Goal: Book appointment/travel/reservation

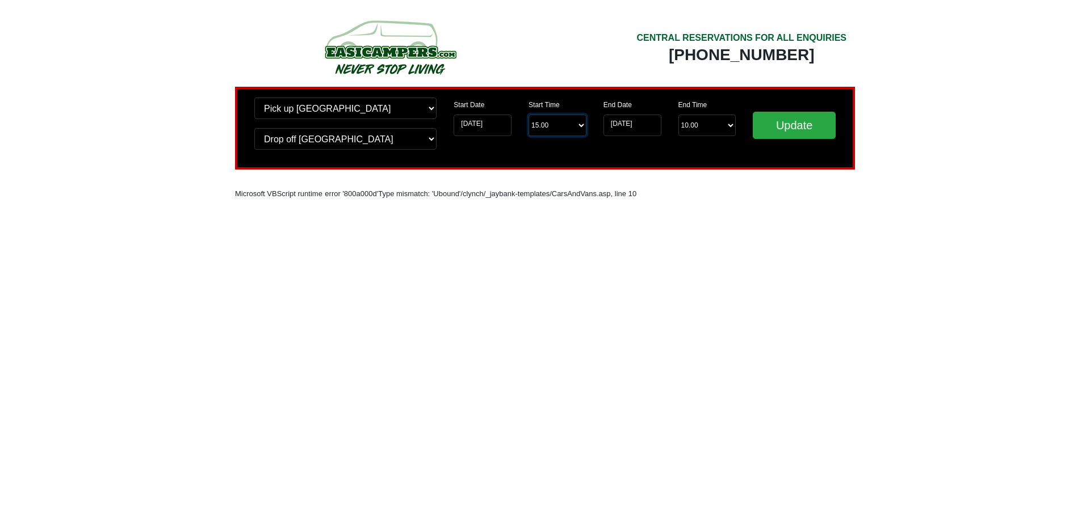
click at [542, 121] on select "Start Time 15.00 -------- 11.00 am (Saturday & Sunday Only) 12.00 pm (Saturday)…" at bounding box center [557, 126] width 58 height 22
select select "11.00"
click at [528, 115] on select "Start Time 15.00 -------- 11.00 am (Saturday & Sunday Only) 12.00 pm (Saturday)…" at bounding box center [557, 126] width 58 height 22
click at [771, 126] on input "Update" at bounding box center [793, 125] width 83 height 27
click at [491, 127] on input "[DATE]" at bounding box center [482, 126] width 58 height 22
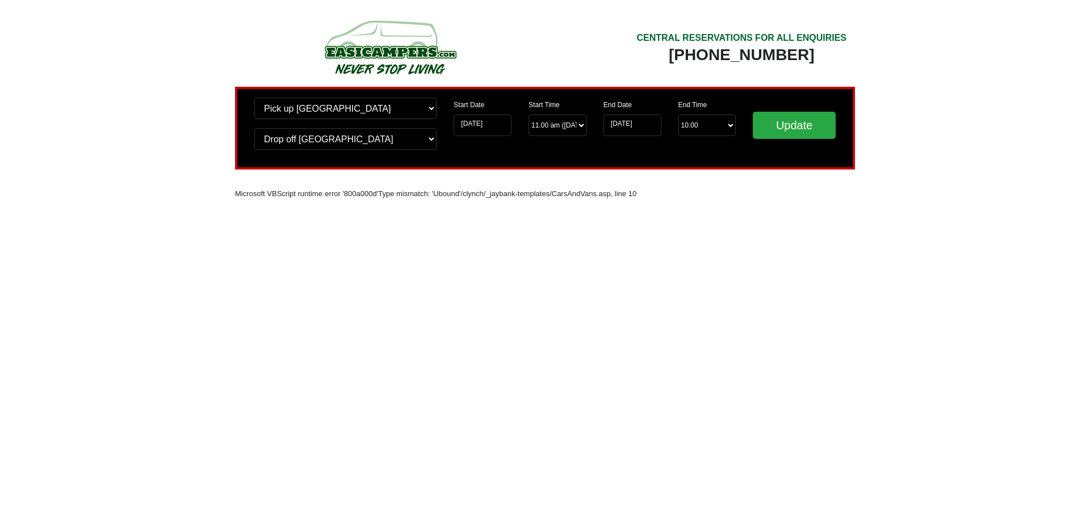
select select "11.00"
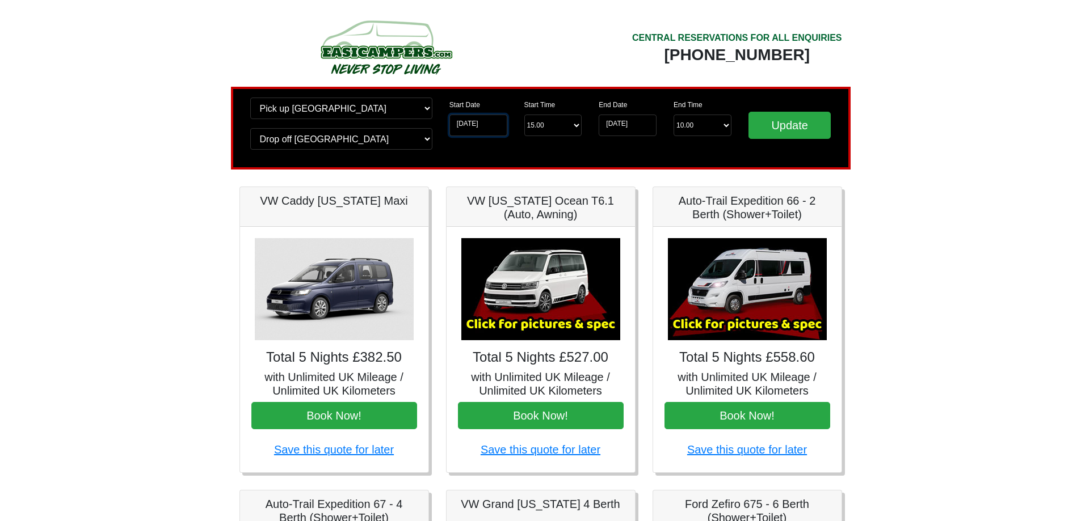
click at [491, 124] on input "[DATE]" at bounding box center [478, 126] width 58 height 22
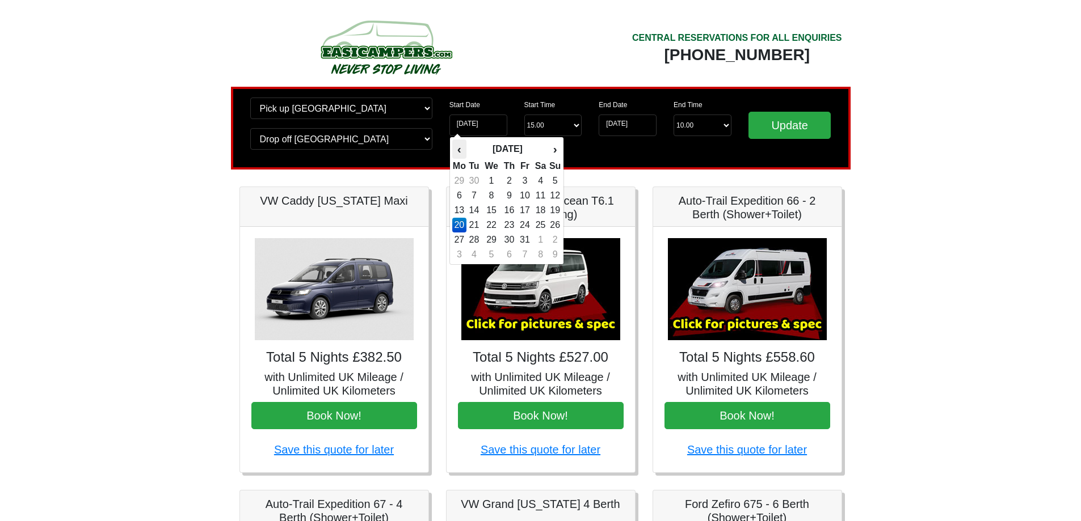
click at [461, 148] on th "‹" at bounding box center [459, 149] width 14 height 19
click at [528, 222] on td "19" at bounding box center [525, 225] width 15 height 15
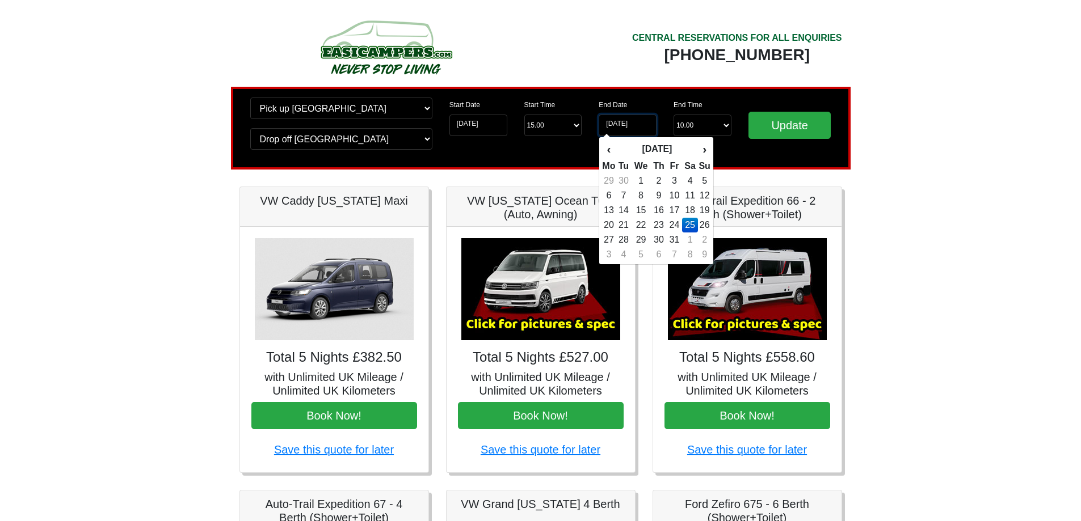
type input "[DATE]"
click at [609, 153] on th "‹" at bounding box center [609, 149] width 14 height 19
click at [612, 238] on td "22" at bounding box center [609, 240] width 14 height 15
type input "[DATE]"
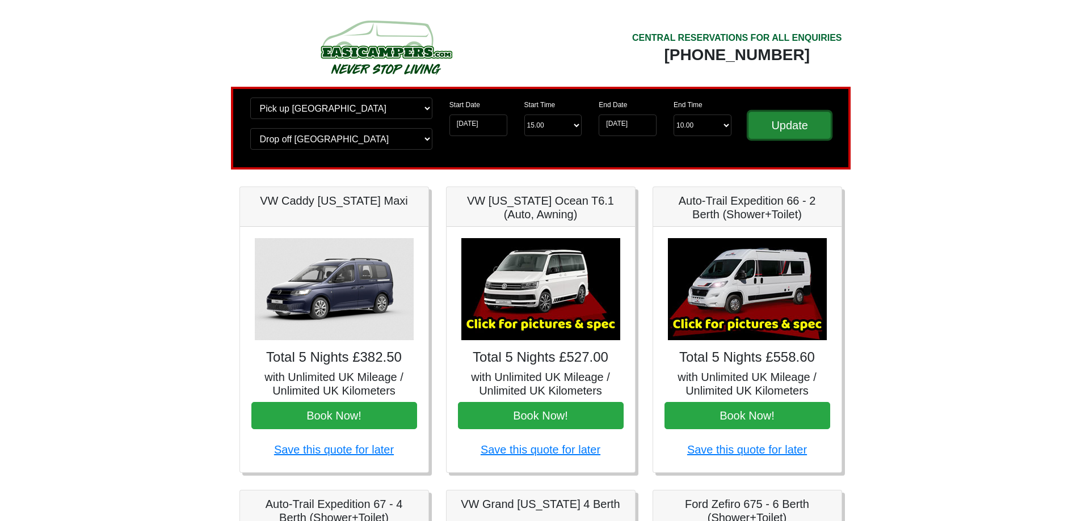
click at [774, 127] on input "Update" at bounding box center [789, 125] width 83 height 27
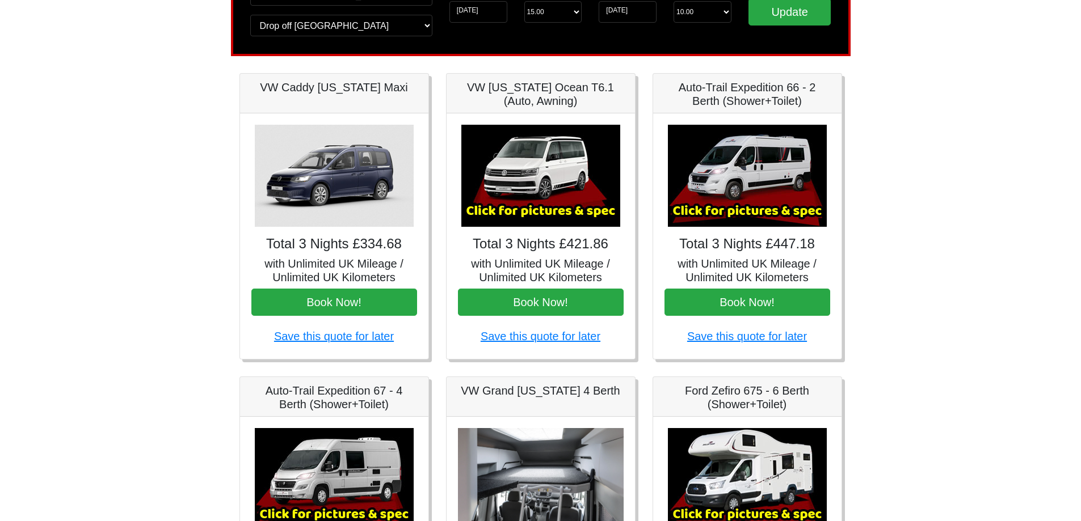
scroll to position [170, 0]
